Goal: Task Accomplishment & Management: Manage account settings

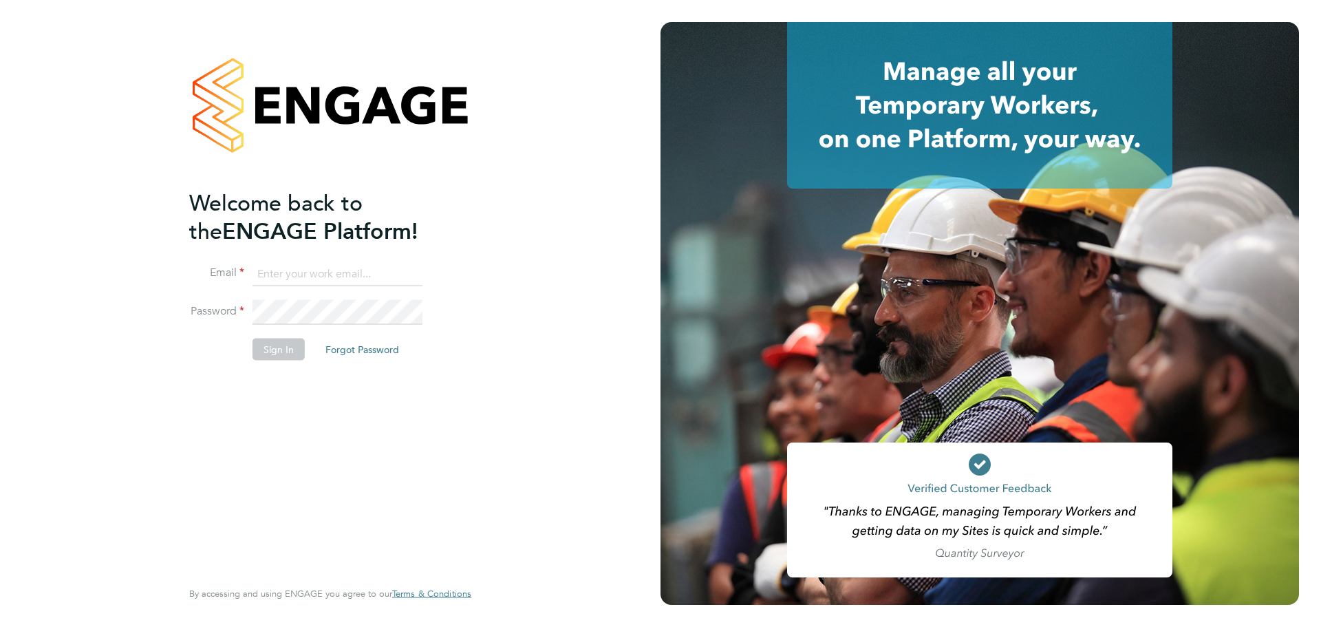
type input "[PERSON_NAME][EMAIL_ADDRESS][PERSON_NAME][DOMAIN_NAME]"
click at [282, 355] on button "Sign In" at bounding box center [278, 349] width 52 height 22
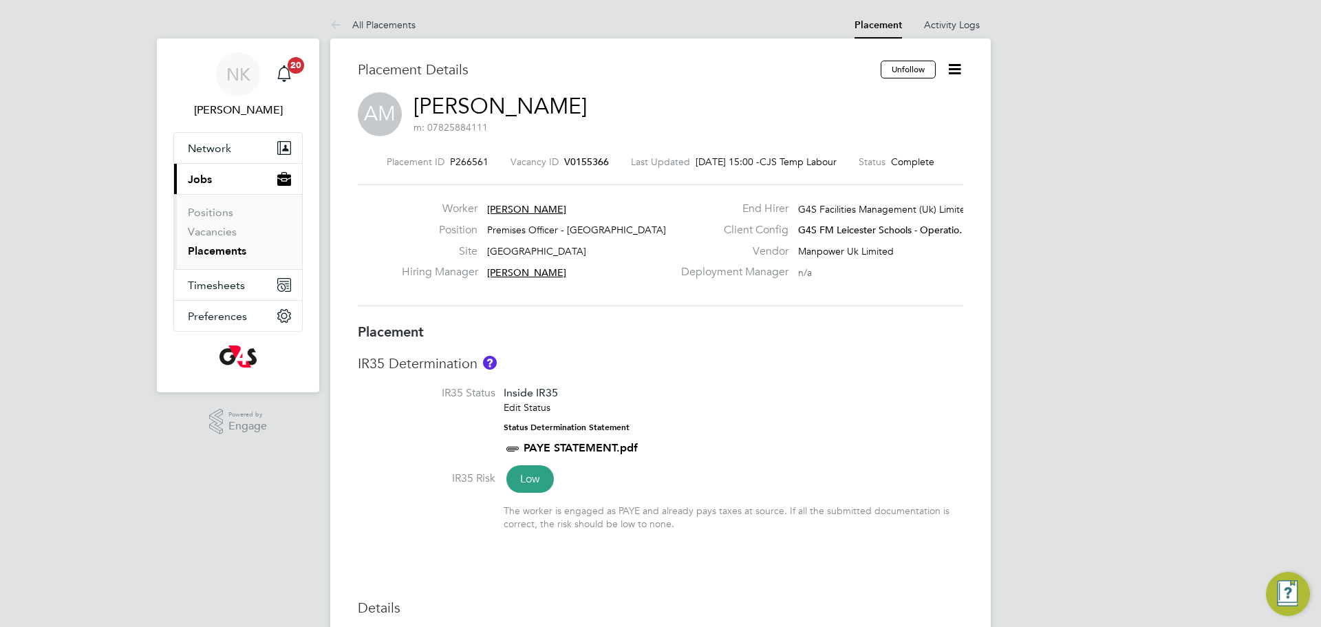
click at [222, 250] on link "Placements" at bounding box center [217, 250] width 58 height 13
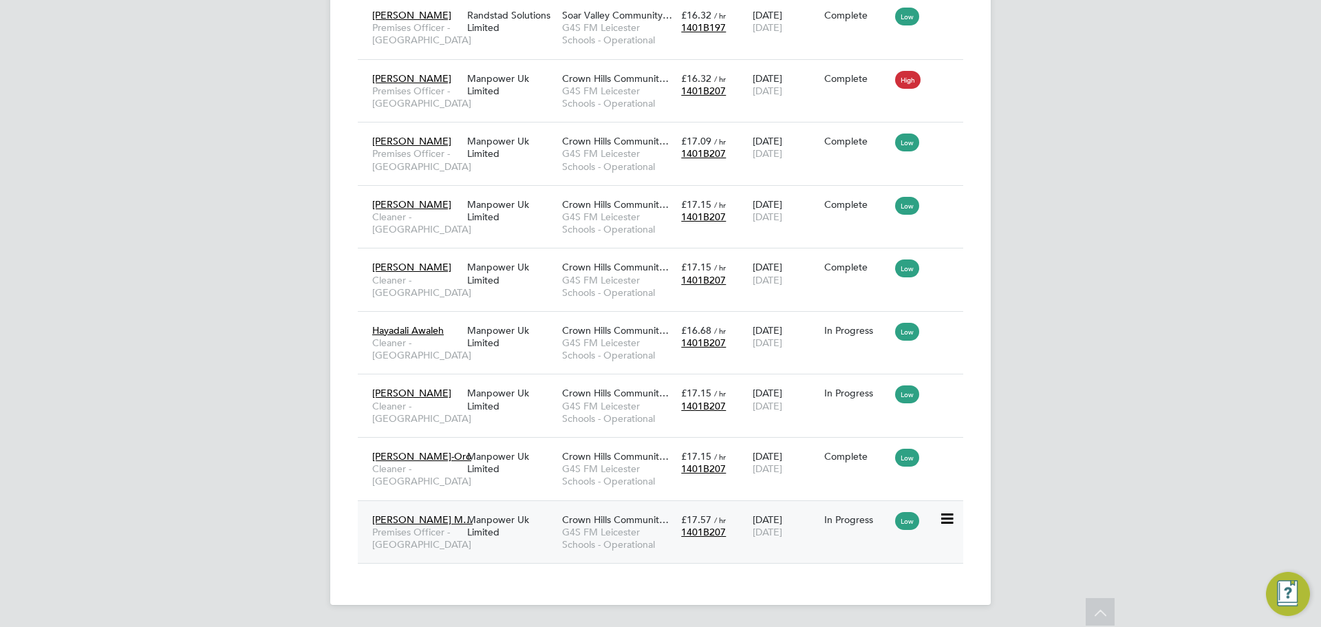
click at [440, 525] on span "Premises Officer - Leicester" at bounding box center [416, 537] width 88 height 25
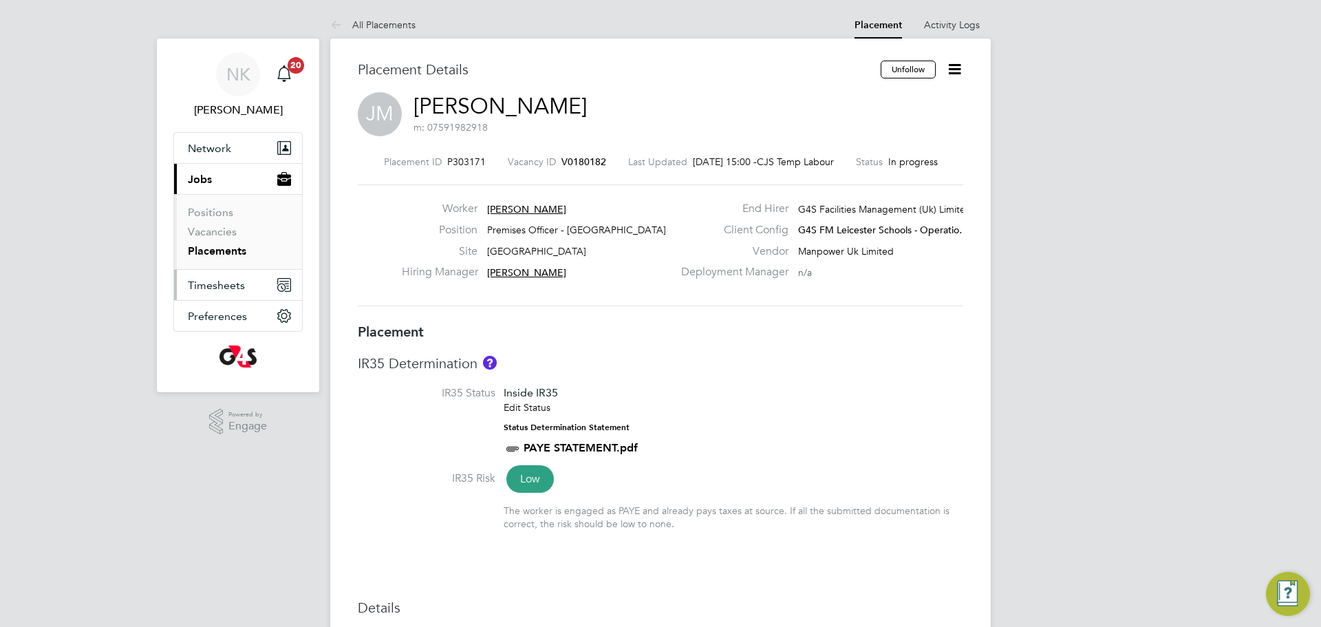
click at [210, 283] on span "Timesheets" at bounding box center [216, 285] width 57 height 13
click at [281, 284] on icon "Main navigation" at bounding box center [282, 287] width 6 height 6
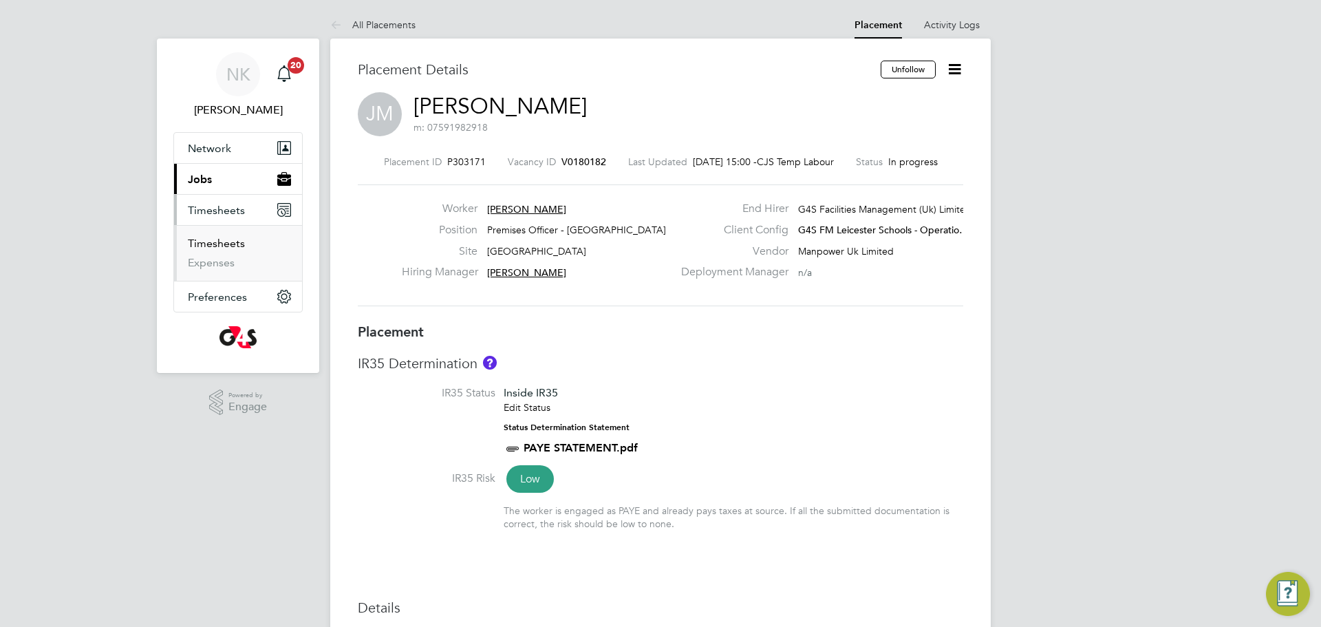
click at [226, 243] on link "Timesheets" at bounding box center [216, 243] width 57 height 13
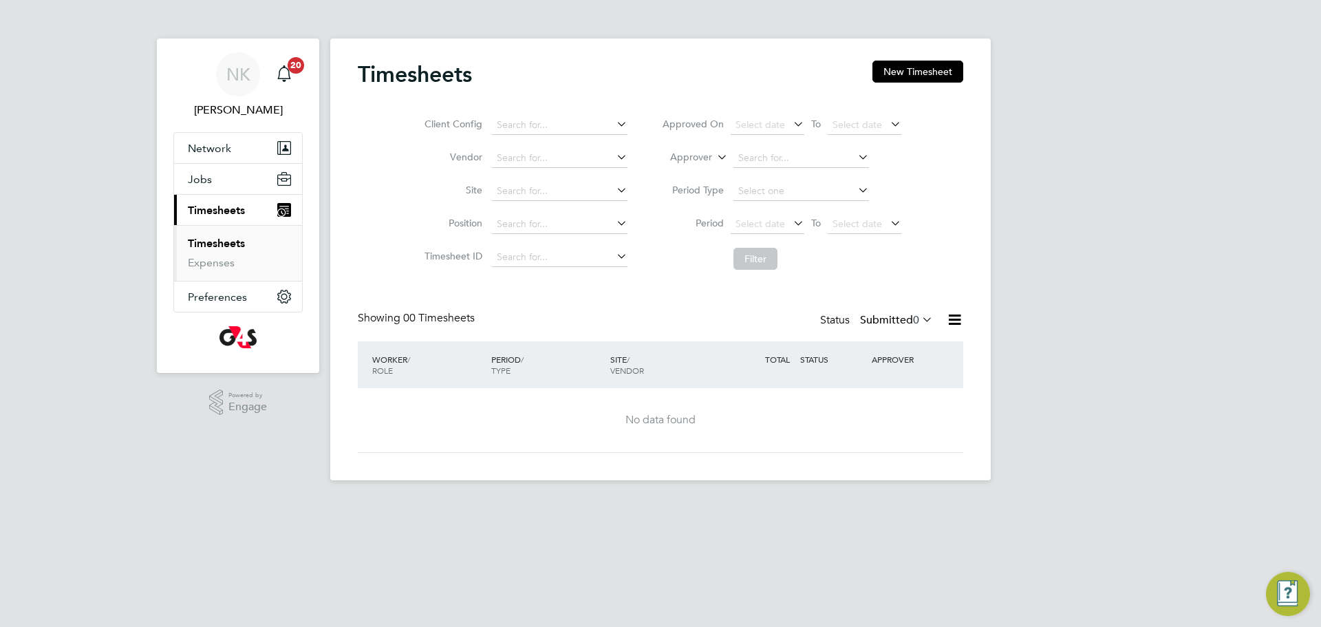
click at [217, 243] on link "Timesheets" at bounding box center [216, 243] width 57 height 13
click at [216, 211] on span "Timesheets" at bounding box center [216, 210] width 57 height 13
click at [207, 177] on span "Jobs" at bounding box center [200, 179] width 24 height 13
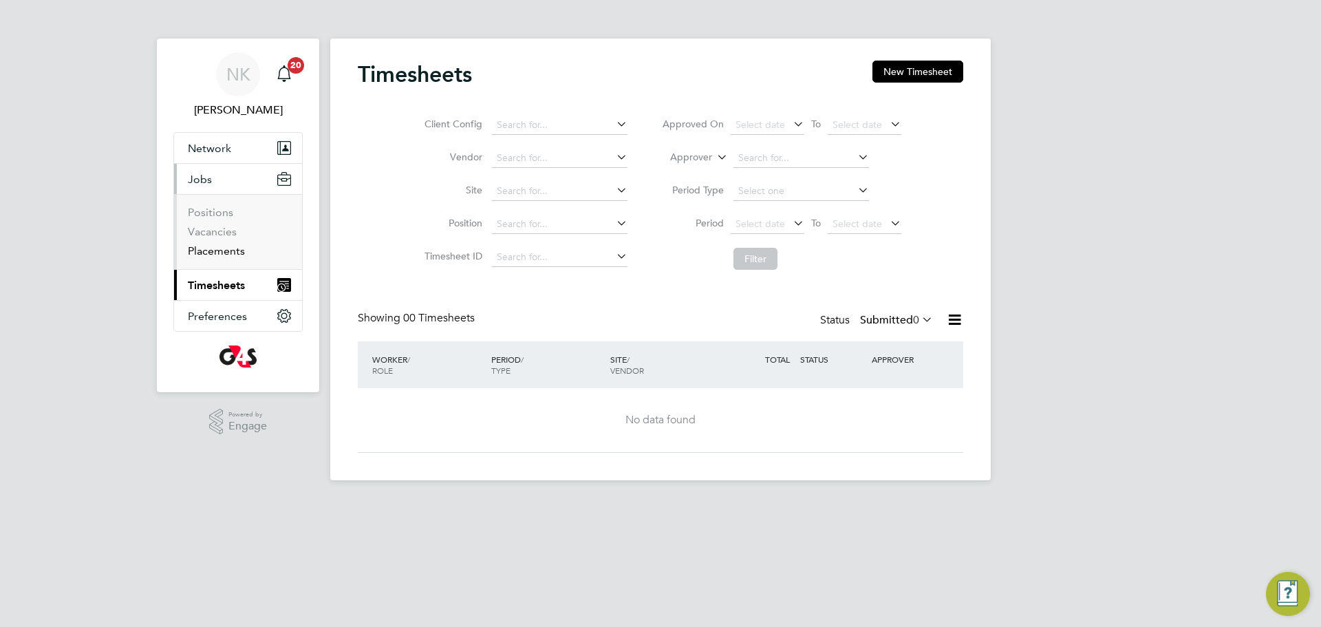
click at [218, 254] on link "Placements" at bounding box center [216, 250] width 57 height 13
